Goal: Information Seeking & Learning: Learn about a topic

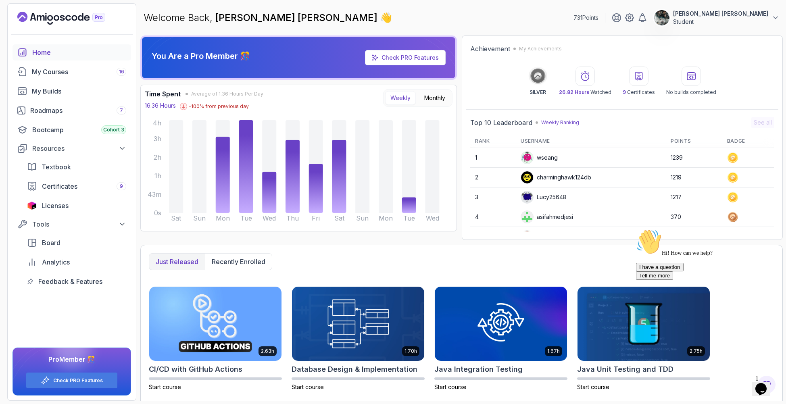
click at [766, 385] on icon "$i18n('chat', 'chat_widget')" at bounding box center [760, 389] width 11 height 12
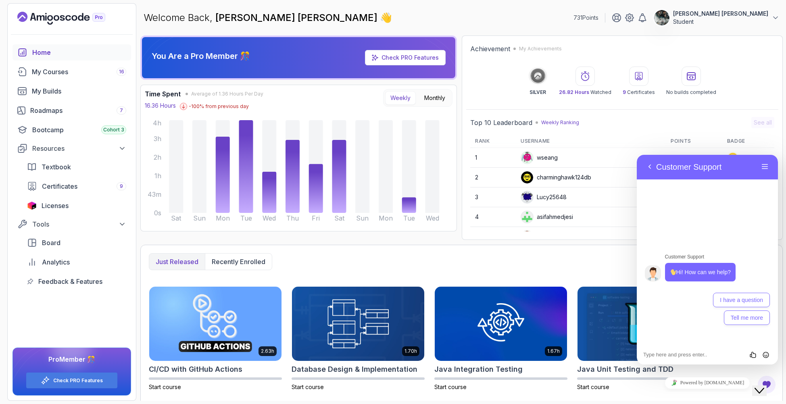
click at [764, 386] on icon "Close Chat This icon closes the chat window." at bounding box center [759, 391] width 10 height 10
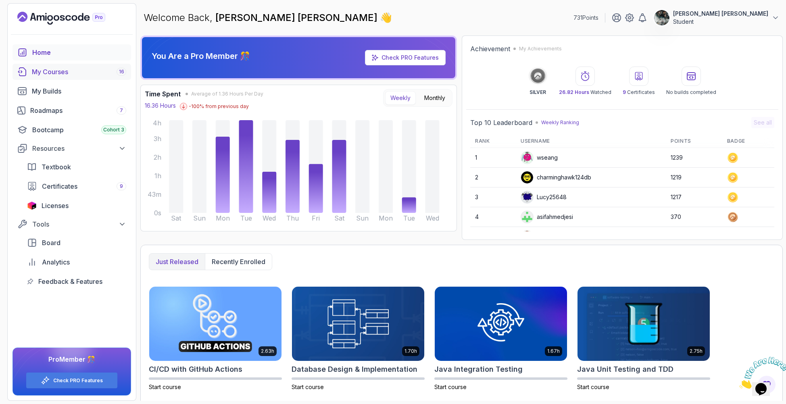
click at [106, 71] on div "My Courses 16" at bounding box center [79, 72] width 94 height 10
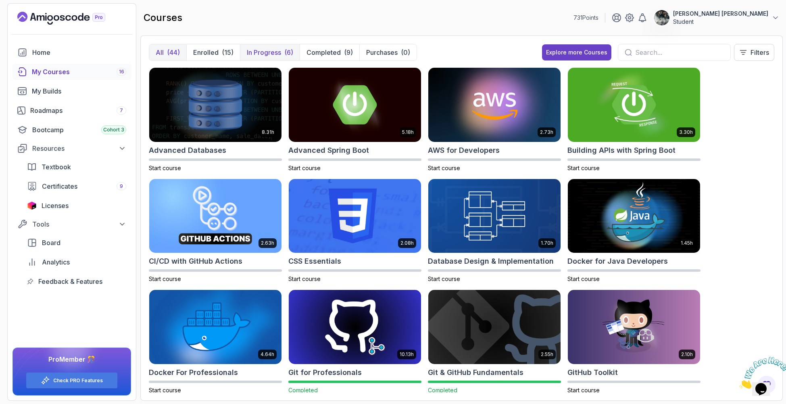
click at [245, 51] on button "In Progress (6)" at bounding box center [270, 52] width 60 height 16
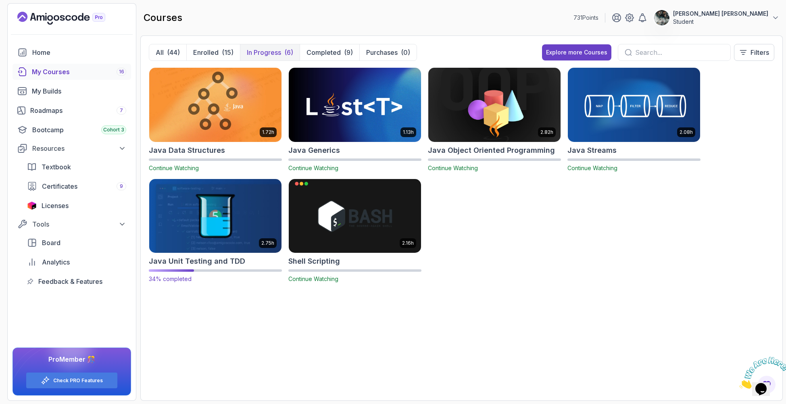
click at [175, 181] on img at bounding box center [215, 216] width 139 height 78
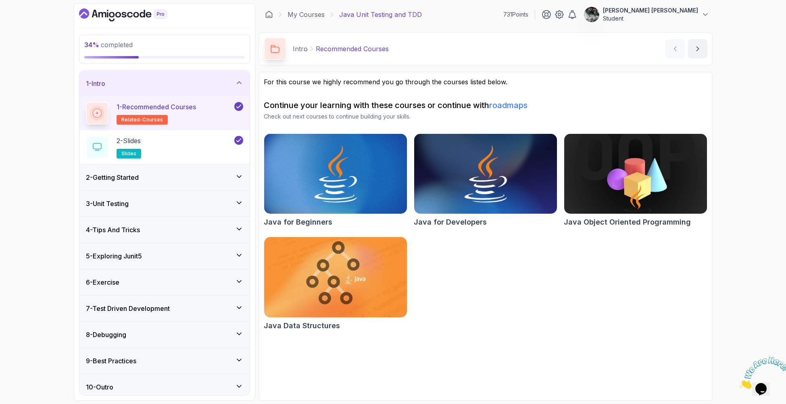
click at [169, 227] on div "4 - Tips And Tricks" at bounding box center [164, 230] width 157 height 10
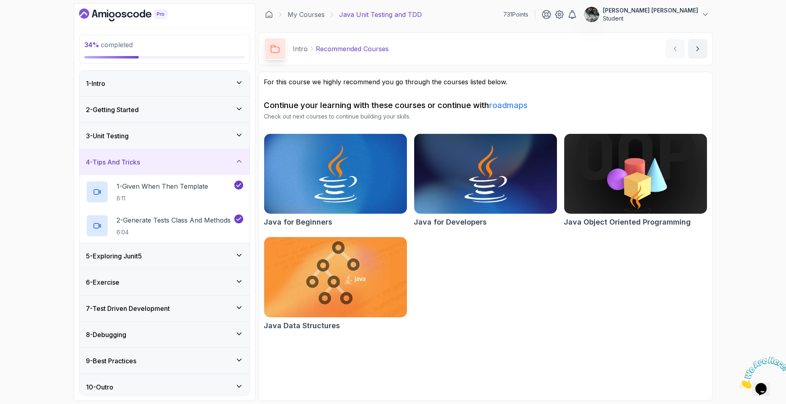
click at [168, 257] on div "5 - Exploring Junit5" at bounding box center [164, 256] width 157 height 10
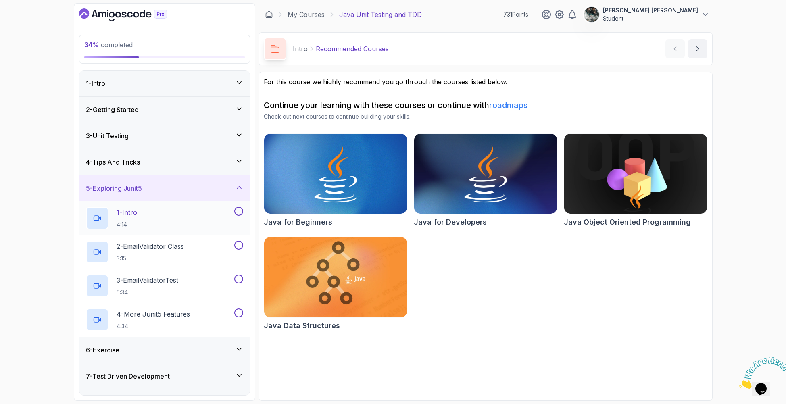
click at [166, 212] on div "1 - Intro 4:14" at bounding box center [159, 218] width 147 height 23
